Goal: Find specific page/section: Find specific page/section

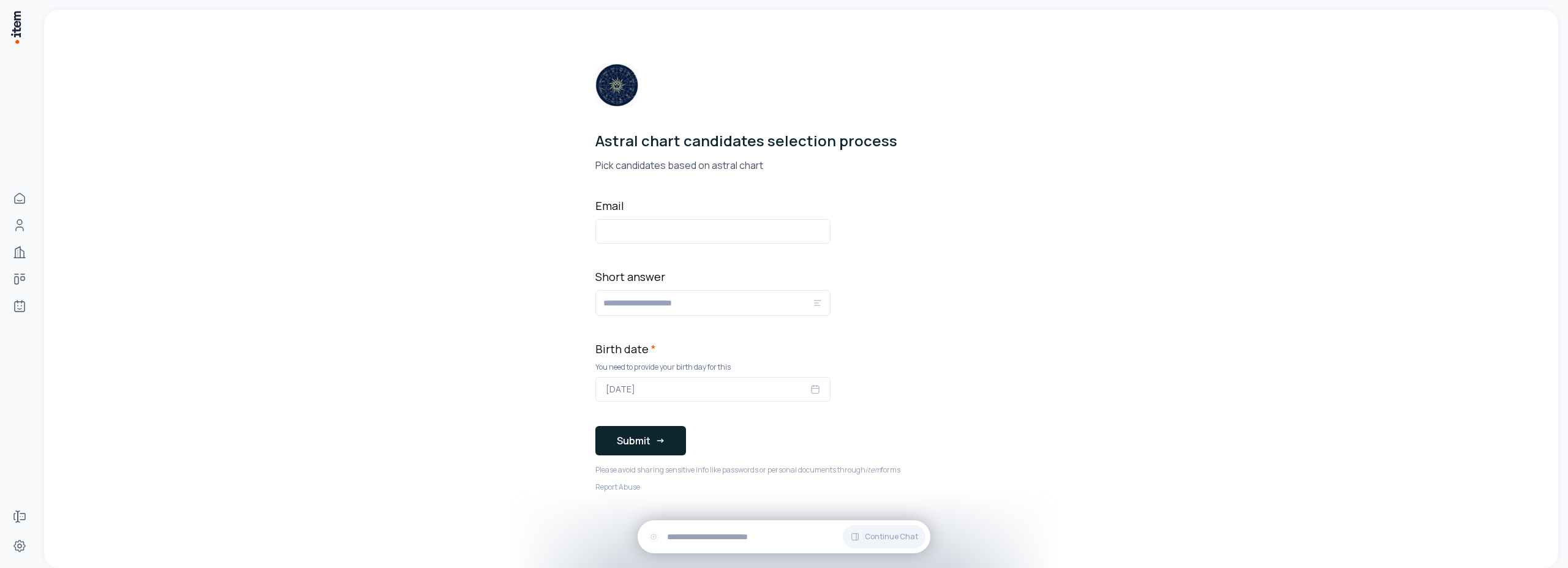
scroll to position [7, 0]
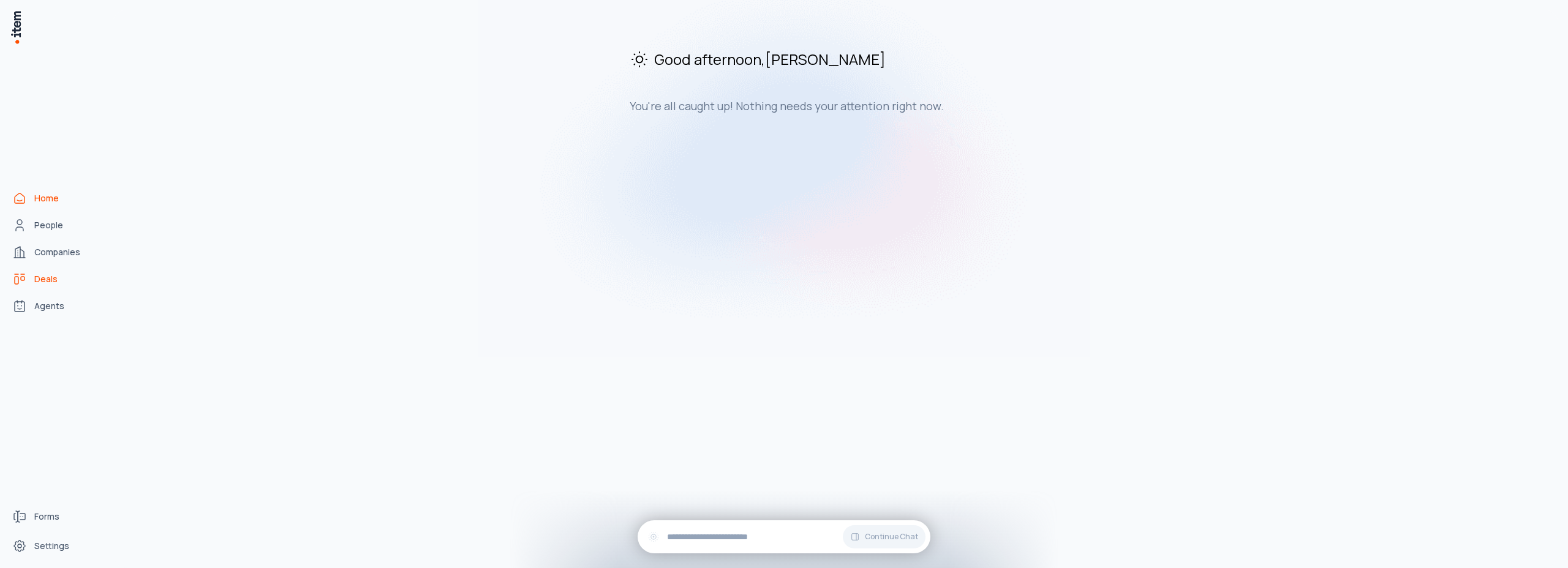
click at [55, 277] on span "Deals" at bounding box center [46, 279] width 23 height 12
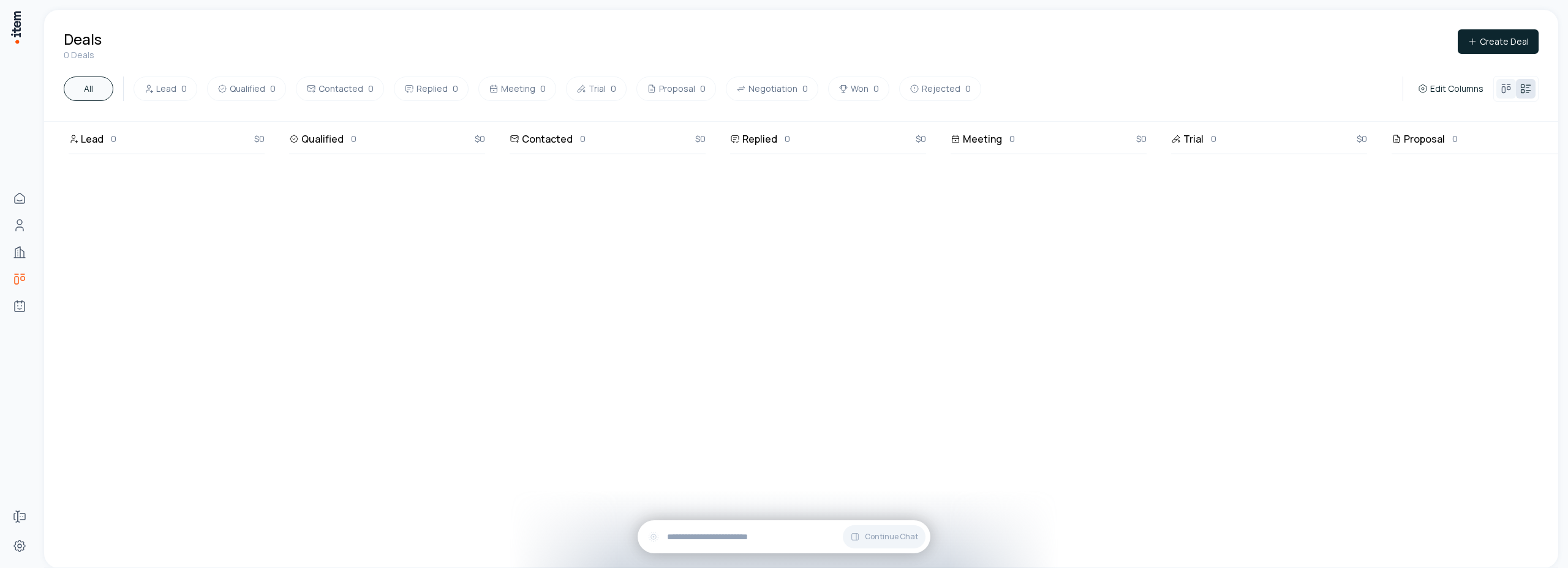
click at [1526, 93] on icon at bounding box center [1526, 88] width 12 height 12
click at [1494, 88] on div at bounding box center [1516, 89] width 45 height 26
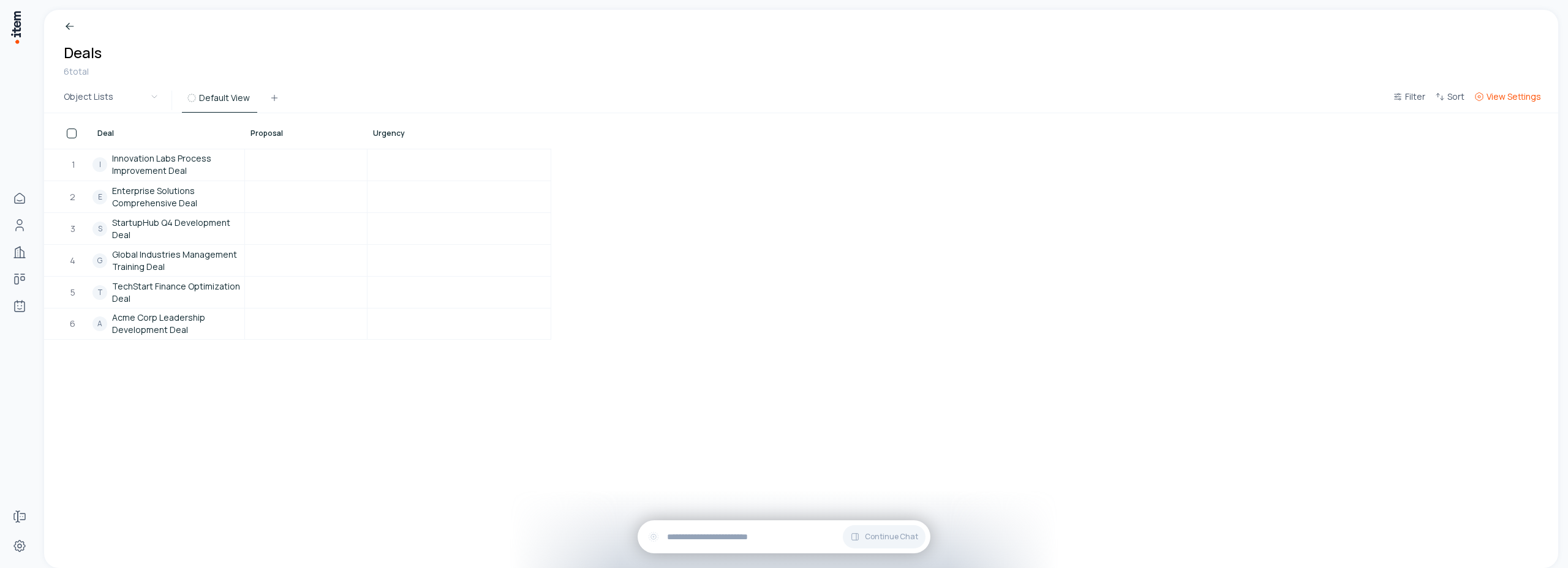
click at [1525, 103] on button "View Settings" at bounding box center [1508, 100] width 77 height 22
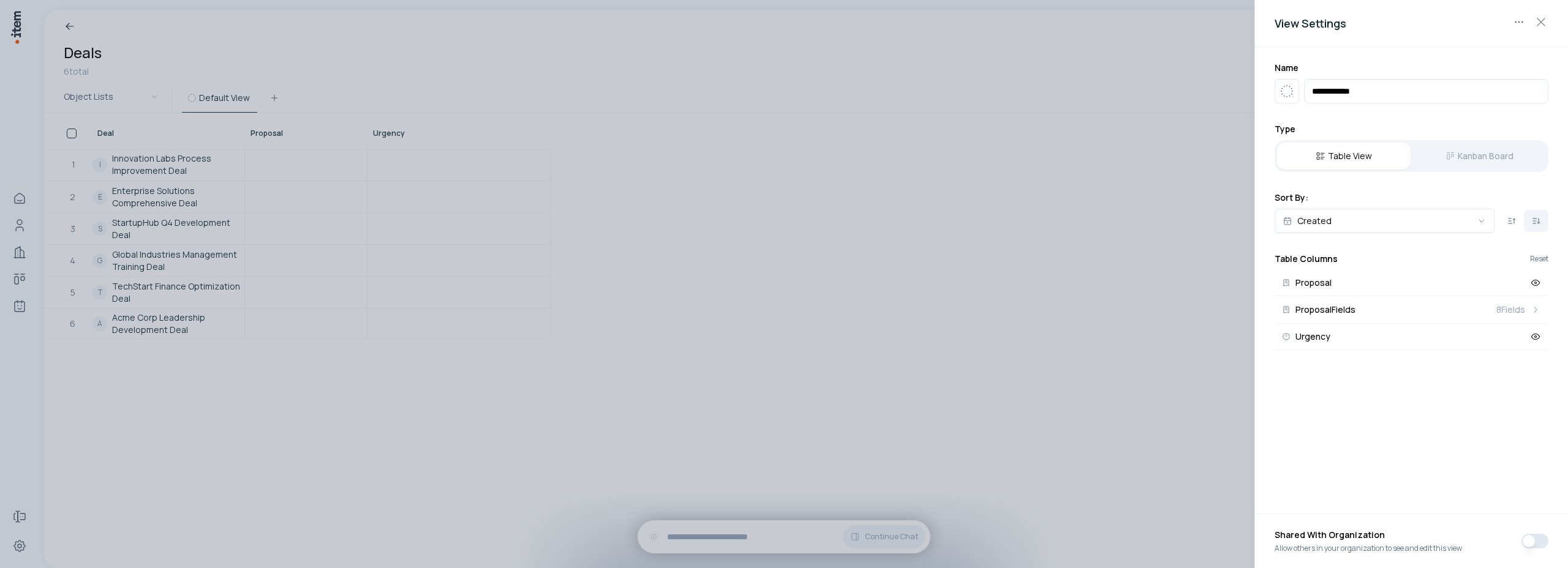
click at [1481, 150] on div "Table View Kanban Board" at bounding box center [1411, 156] width 274 height 32
click at [1479, 159] on div "Table View Kanban Board" at bounding box center [1411, 156] width 274 height 32
click at [1469, 160] on div "Table View Kanban Board" at bounding box center [1411, 156] width 274 height 32
click at [1344, 164] on button "Table View" at bounding box center [1344, 156] width 134 height 27
drag, startPoint x: 1378, startPoint y: 160, endPoint x: 1517, endPoint y: 159, distance: 139.0
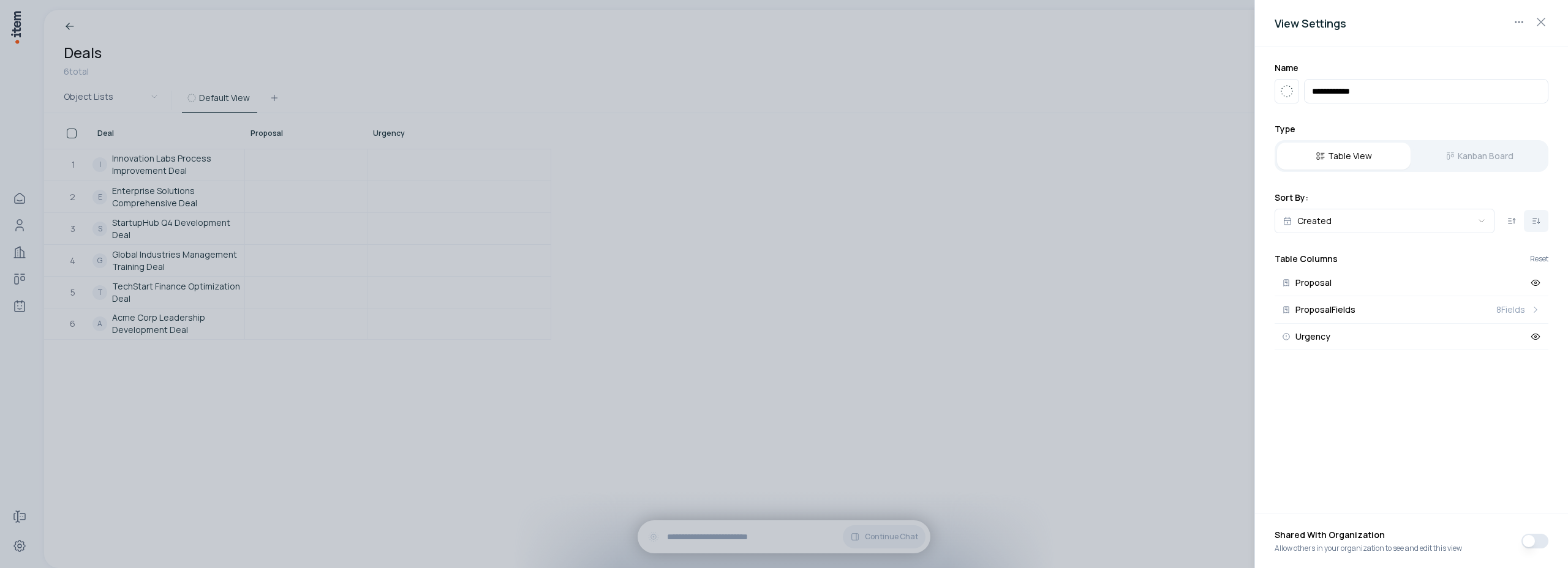
click at [1517, 159] on div "Table View Kanban Board" at bounding box center [1411, 156] width 274 height 32
click at [1485, 159] on div "Table View Kanban Board" at bounding box center [1411, 156] width 274 height 32
click at [805, 206] on div at bounding box center [784, 284] width 1568 height 568
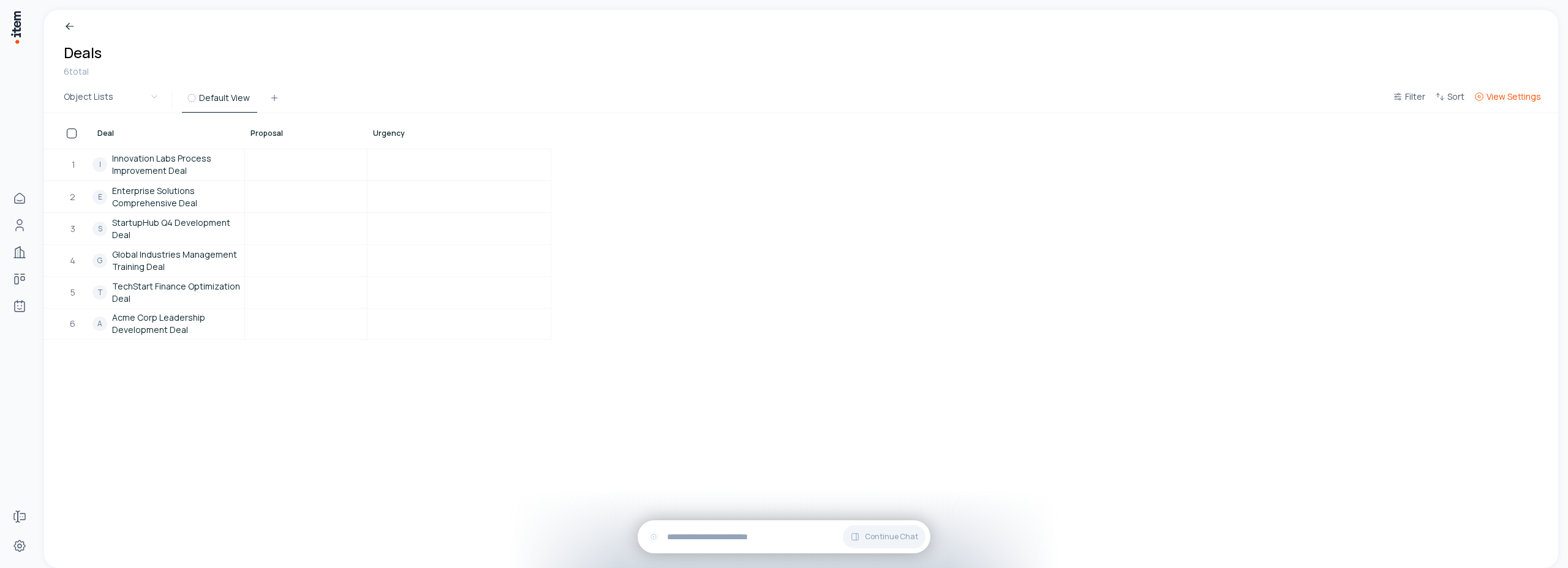
click at [1517, 98] on span "View Settings" at bounding box center [1514, 96] width 54 height 12
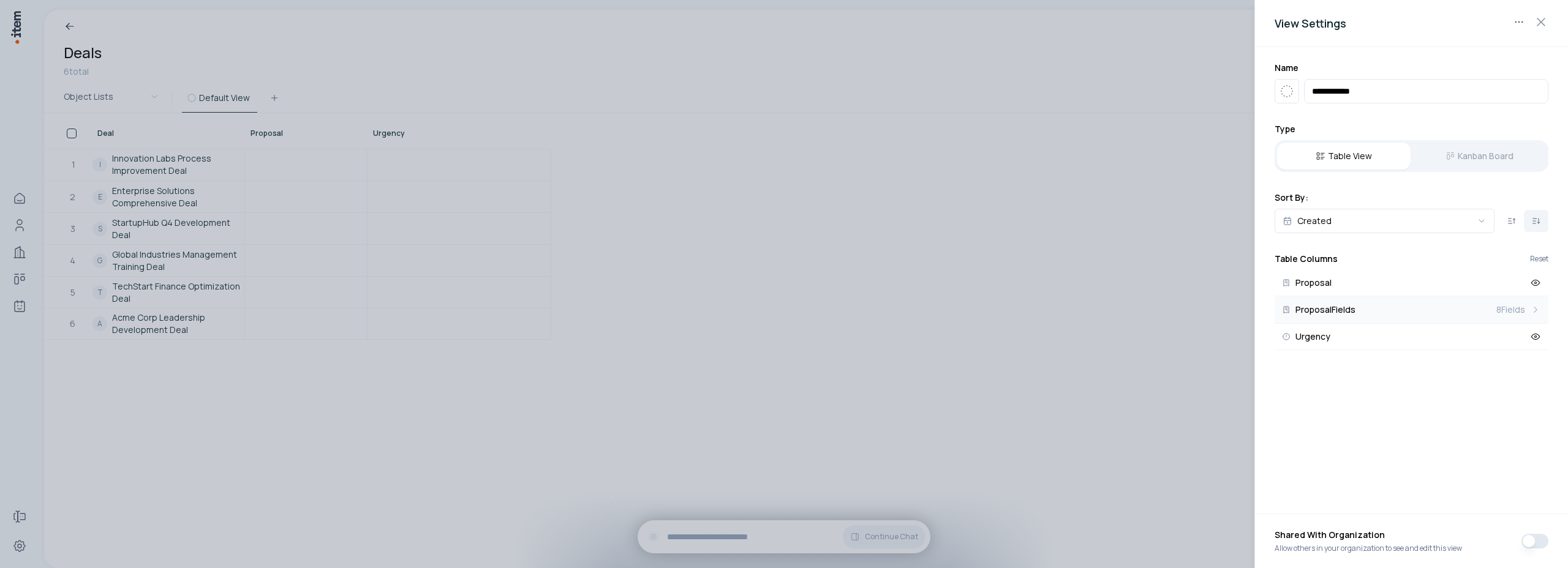
click at [1533, 311] on icon at bounding box center [1535, 309] width 11 height 11
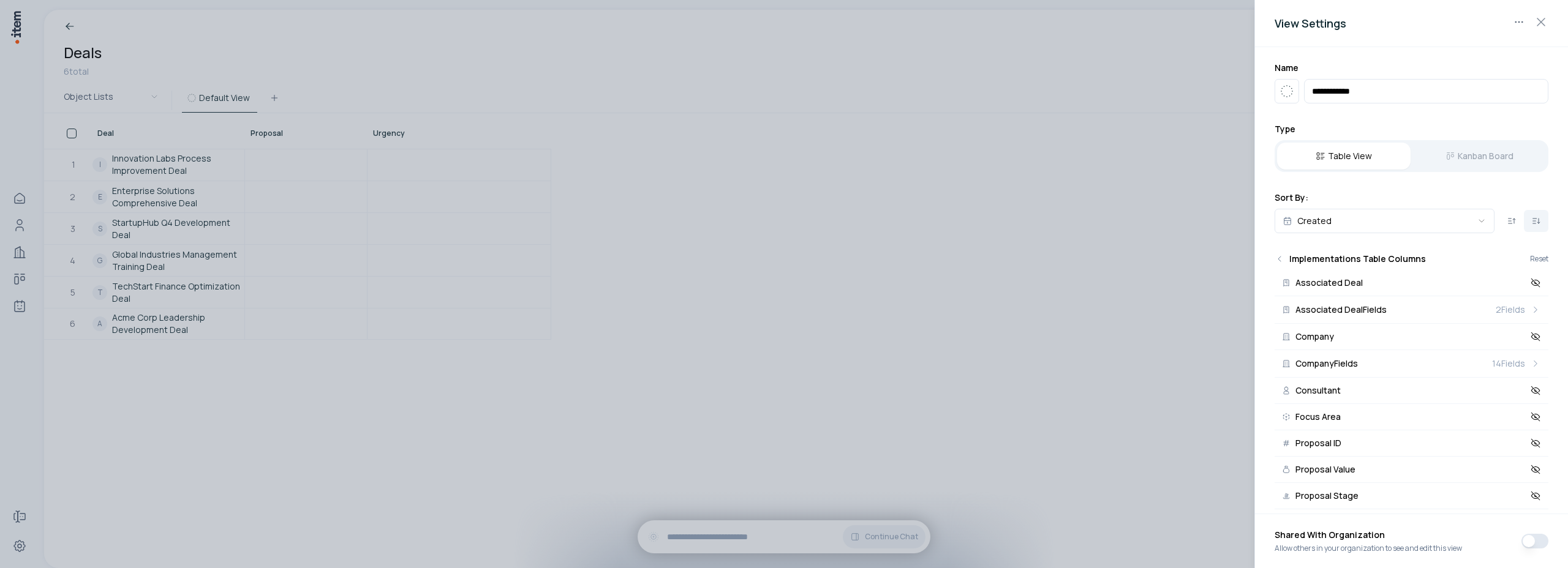
click at [1533, 311] on button "Associated Deal Fields 2 Fields" at bounding box center [1411, 310] width 274 height 27
click at [1533, 311] on icon at bounding box center [1535, 309] width 11 height 11
click at [1533, 311] on button "Associated Deal Fields 2 Fields" at bounding box center [1411, 310] width 274 height 27
click at [1538, 286] on icon at bounding box center [1535, 282] width 11 height 11
click at [1537, 335] on icon at bounding box center [1535, 336] width 11 height 11
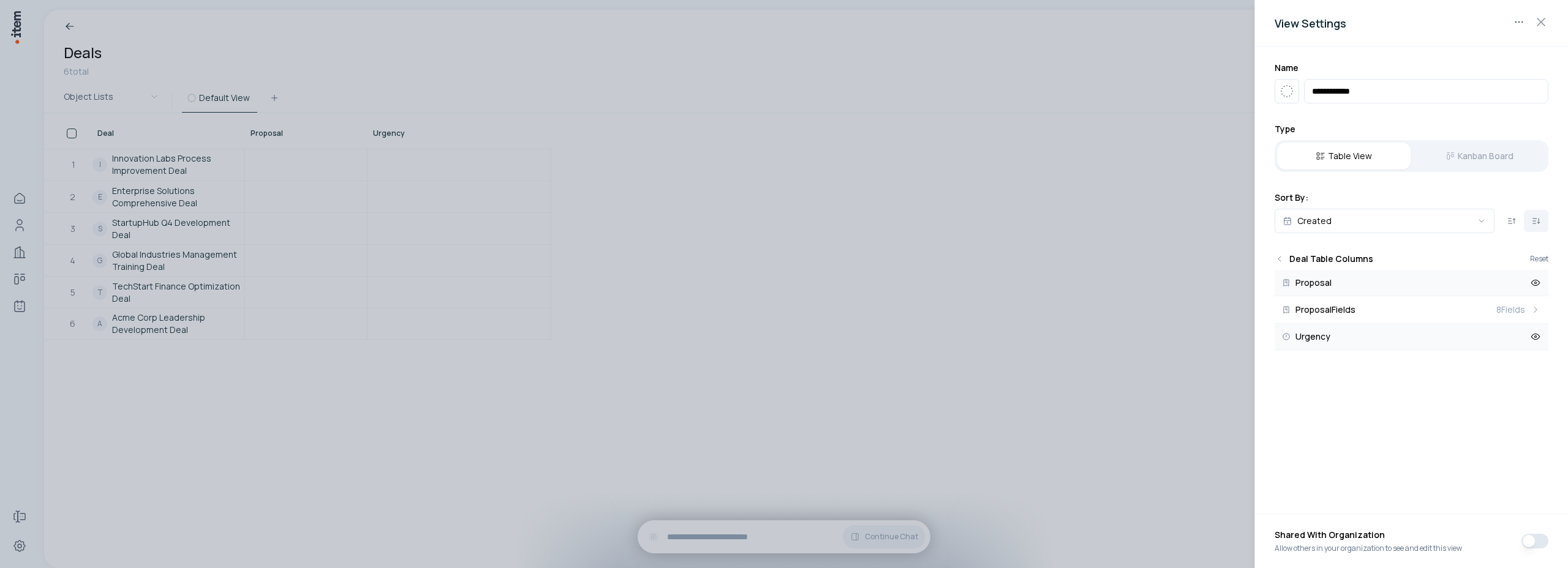
click at [931, 217] on div at bounding box center [784, 284] width 1568 height 568
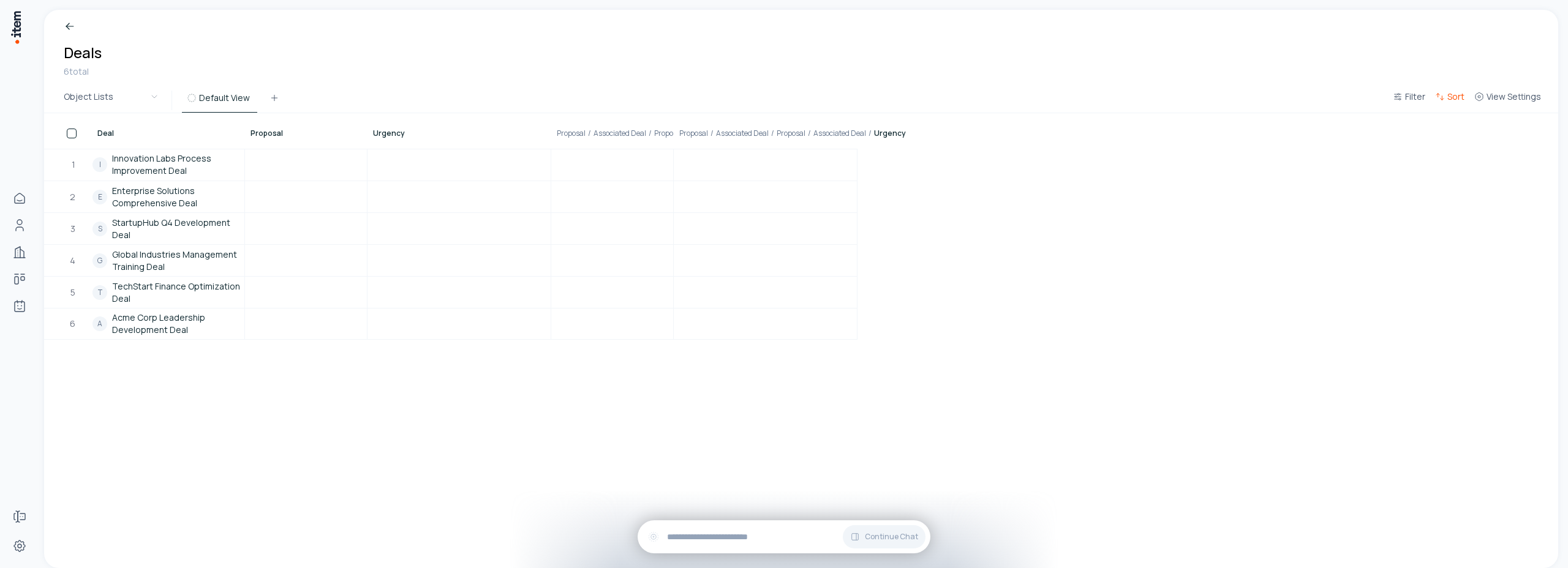
click at [1453, 97] on span "Sort" at bounding box center [1456, 96] width 17 height 12
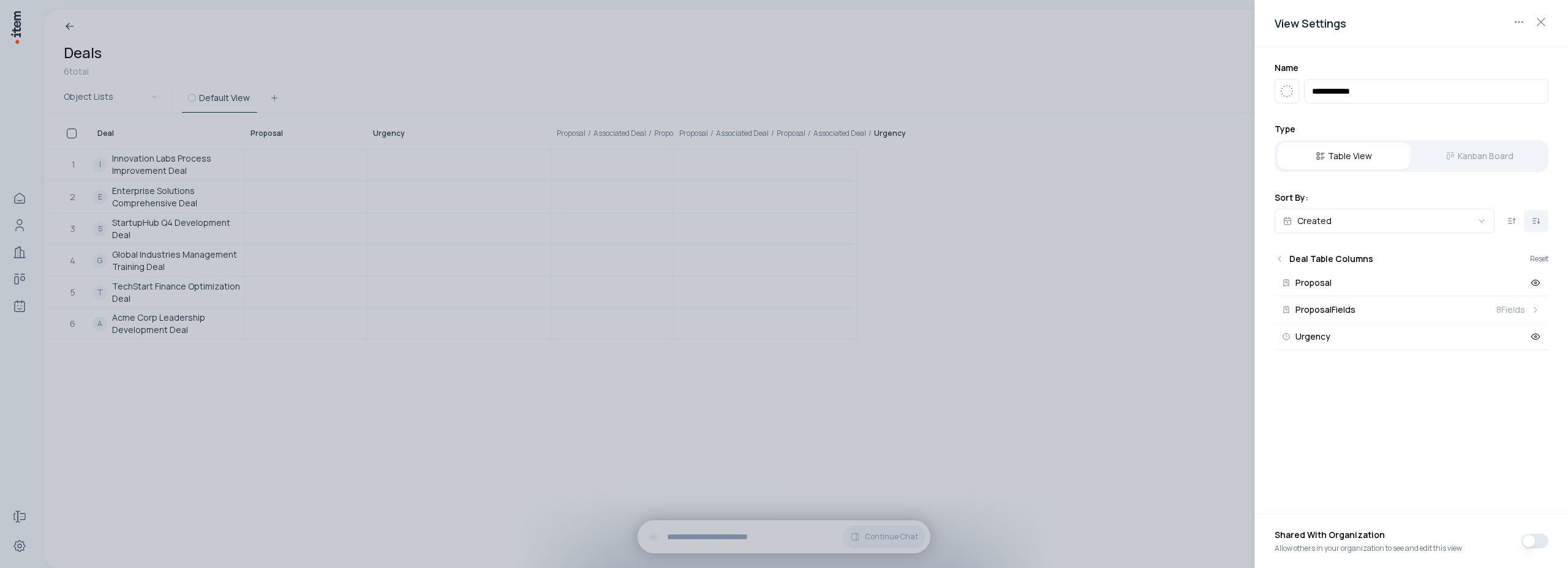
click at [1453, 97] on input "**********" at bounding box center [1426, 91] width 244 height 24
click at [1476, 155] on div "Table View Kanban Board" at bounding box center [1411, 156] width 274 height 32
click at [1014, 199] on div at bounding box center [784, 284] width 1568 height 568
